Goal: Task Accomplishment & Management: Complete application form

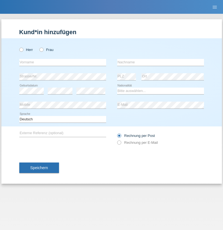
radio input "true"
click at [63, 62] on input "text" at bounding box center [62, 62] width 87 height 7
type input "Stefan"
click at [161, 62] on input "text" at bounding box center [160, 62] width 87 height 7
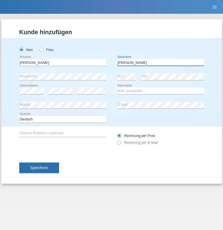
type input "Sohr"
select select "DE"
select select "C"
select select "30"
select select "08"
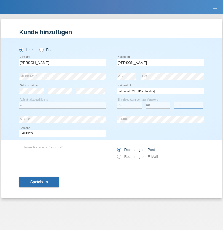
select select "2020"
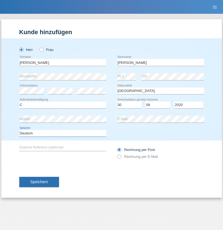
select select "en"
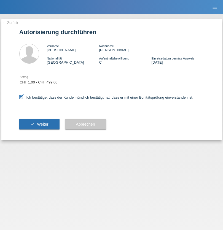
select select "1"
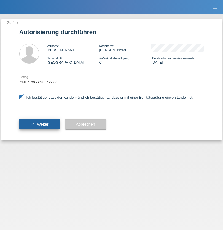
click at [39, 124] on span "Weiter" at bounding box center [42, 124] width 11 height 4
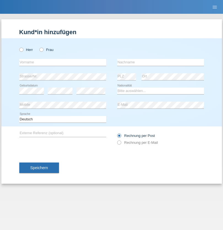
radio input "true"
click at [63, 62] on input "text" at bounding box center [62, 62] width 87 height 7
type input "Emmanuele"
click at [161, 62] on input "text" at bounding box center [160, 62] width 87 height 7
type input "Zara"
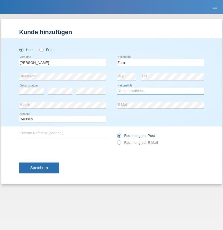
select select "IT"
select select "C"
select select "10"
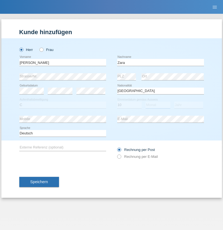
select select "07"
select select "2021"
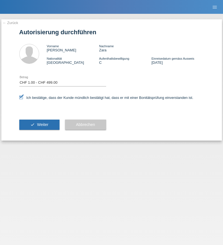
select select "1"
click at [39, 124] on span "Weiter" at bounding box center [42, 124] width 11 height 4
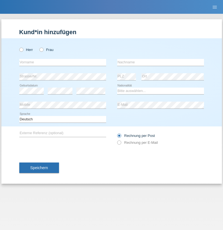
radio input "true"
click at [63, 62] on input "text" at bounding box center [62, 62] width 87 height 7
type input "Leonardo"
click at [161, 62] on input "text" at bounding box center [160, 62] width 87 height 7
type input "Marques"
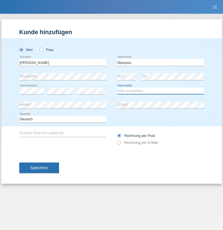
select select "PT"
select select "C"
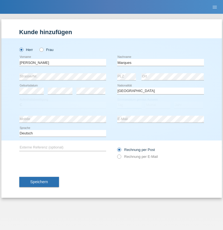
select select "01"
select select "04"
select select "2021"
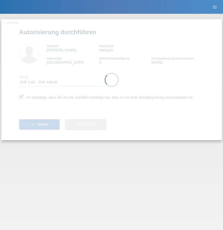
select select "1"
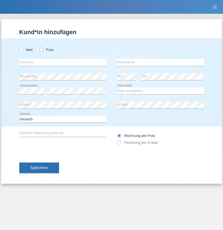
radio input "true"
click at [63, 62] on input "text" at bounding box center [62, 62] width 87 height 7
type input "Dietmar"
click at [161, 62] on input "text" at bounding box center [160, 62] width 87 height 7
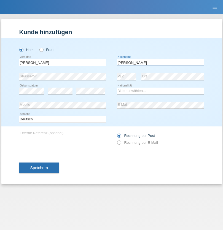
type input "Schulz"
select select "CH"
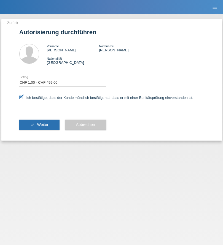
select select "1"
click at [39, 124] on span "Weiter" at bounding box center [42, 124] width 11 height 4
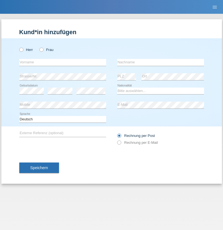
radio input "true"
click at [63, 62] on input "text" at bounding box center [62, 62] width 87 height 7
type input "Michel"
click at [161, 62] on input "text" at bounding box center [160, 62] width 87 height 7
type input "Farner"
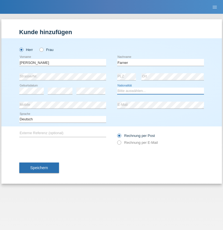
select select "CH"
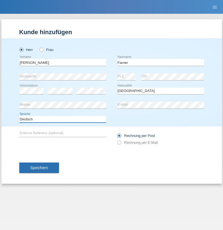
select select "en"
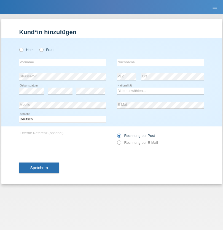
radio input "true"
select select "NL"
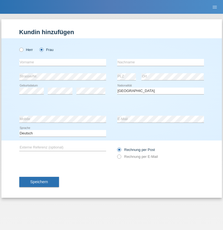
select select "C"
select select "01"
select select "2021"
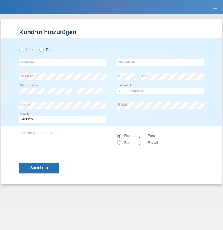
radio input "true"
click at [63, 62] on input "text" at bounding box center [62, 62] width 87 height 7
type input "David"
click at [161, 62] on input "text" at bounding box center [160, 62] width 87 height 7
type input "Amaral"
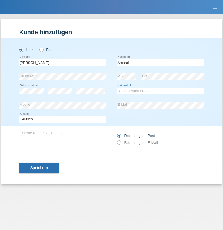
select select "PT"
select select "C"
select select "06"
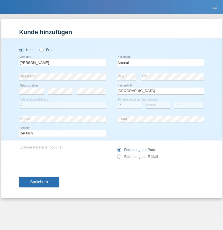
select select "07"
select select "2019"
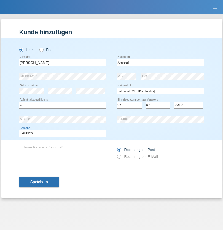
select select "en"
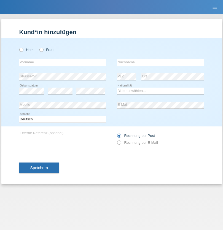
radio input "true"
click at [63, 62] on input "text" at bounding box center [62, 62] width 87 height 7
type input "tim"
click at [161, 62] on input "text" at bounding box center [160, 62] width 87 height 7
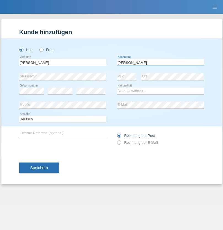
type input "Krüger"
select select "DE"
select select "C"
select select "05"
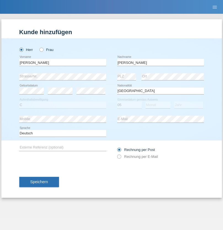
select select "04"
select select "2021"
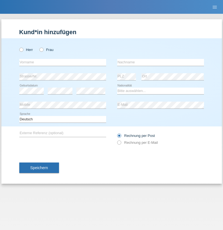
radio input "true"
click at [63, 62] on input "text" at bounding box center [62, 62] width 87 height 7
type input "Schumacher"
click at [161, 62] on input "text" at bounding box center [160, 62] width 87 height 7
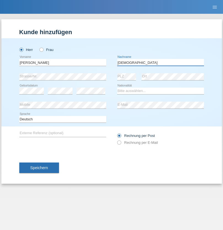
type input "Christian"
select select "CH"
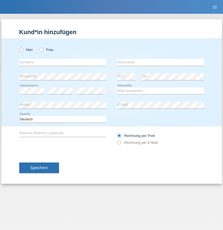
radio input "true"
click at [63, 62] on input "text" at bounding box center [62, 62] width 87 height 7
type input "agnertina"
click at [161, 62] on input "text" at bounding box center [160, 62] width 87 height 7
type input "noshaj"
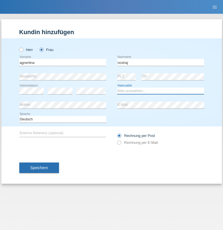
select select "NL"
select select "C"
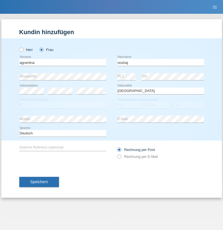
select select "01"
select select "08"
select select "2021"
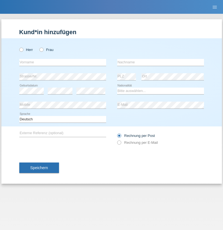
radio input "true"
click at [63, 62] on input "text" at bounding box center [62, 62] width 87 height 7
type input "[PERSON_NAME]"
click at [161, 62] on input "text" at bounding box center [160, 62] width 87 height 7
type input "Pinzo"
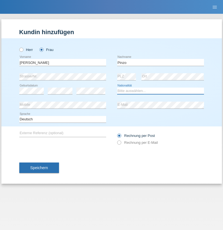
select select "CH"
radio input "true"
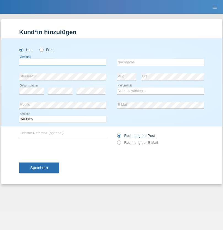
click at [63, 62] on input "text" at bounding box center [62, 62] width 87 height 7
type input "ali"
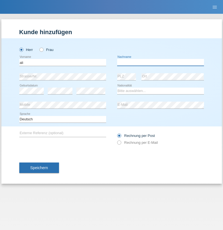
click at [161, 62] on input "text" at bounding box center [160, 62] width 87 height 7
type input "Amini"
select select "AF"
select select "C"
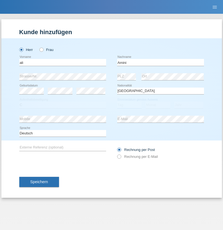
select select "18"
select select "08"
select select "2015"
